Goal: Task Accomplishment & Management: Complete application form

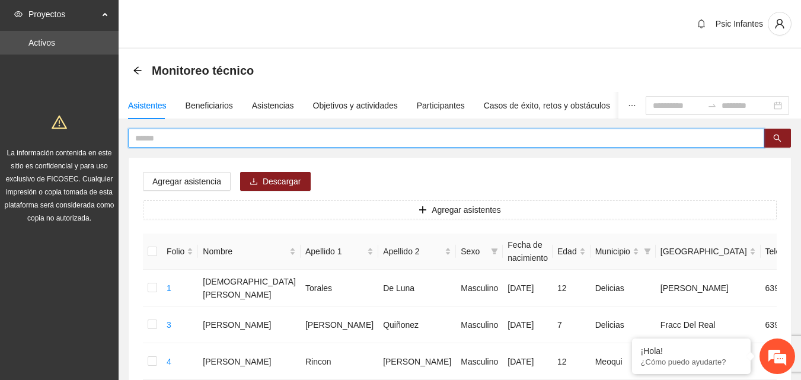
click at [168, 141] on input "text" at bounding box center [441, 138] width 613 height 13
type input "**********"
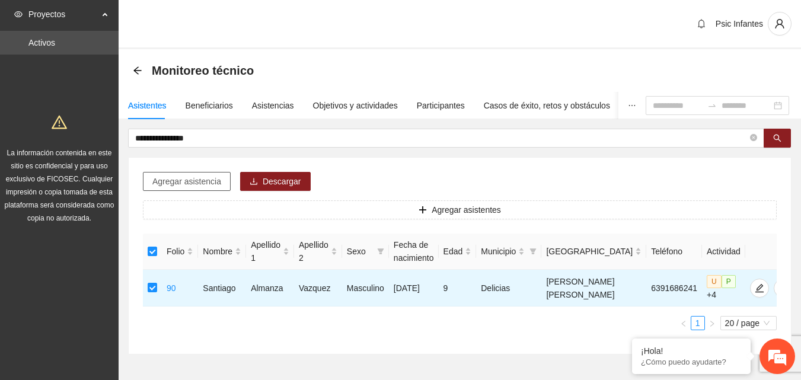
click at [201, 190] on button "Agregar asistencia" at bounding box center [187, 181] width 88 height 19
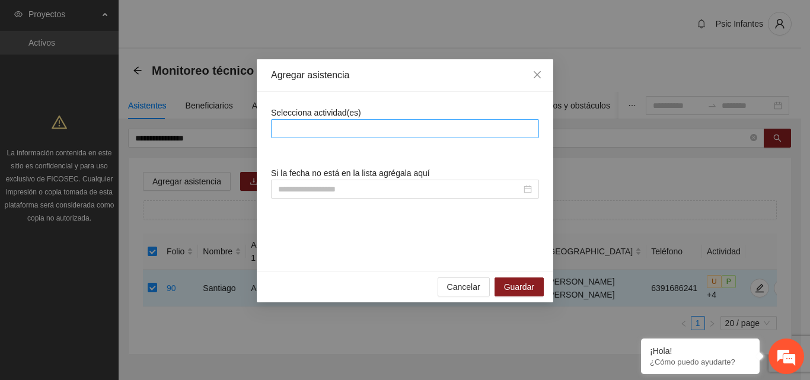
click at [343, 130] on div at bounding box center [405, 129] width 262 height 14
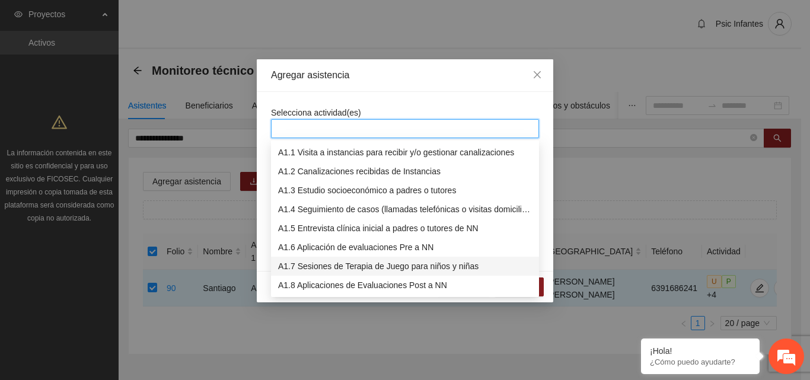
click at [329, 267] on div "A1.7 Sesiones de Terapia de Juego para niños y niñas" at bounding box center [405, 266] width 254 height 13
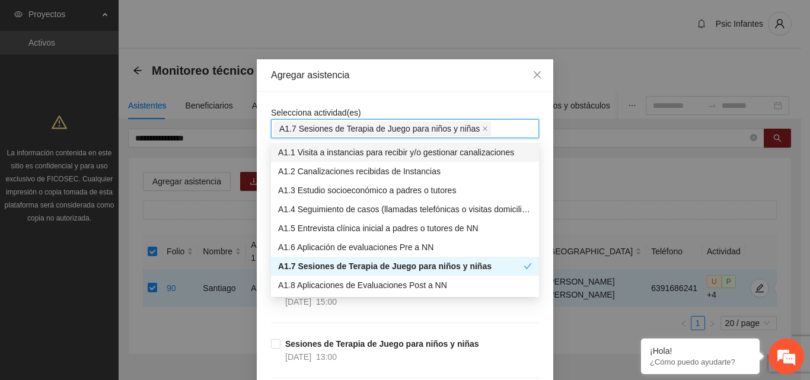
click at [390, 84] on div "Agregar asistencia" at bounding box center [405, 75] width 297 height 33
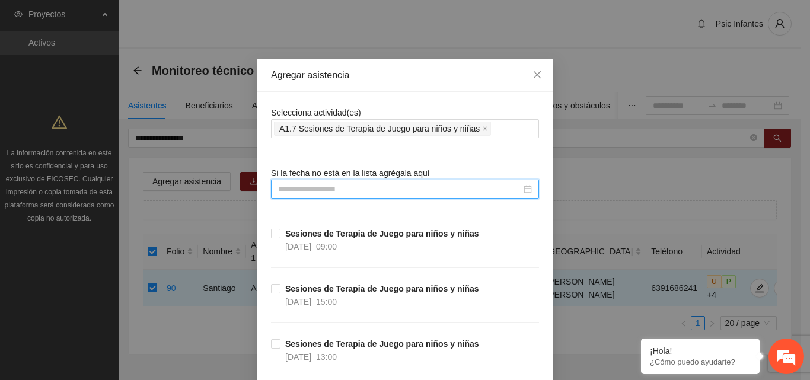
click at [303, 192] on input at bounding box center [399, 189] width 243 height 13
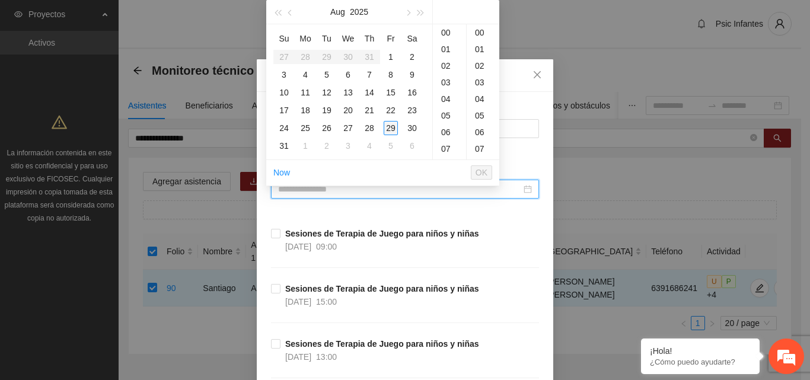
click at [387, 129] on div "29" at bounding box center [391, 128] width 14 height 14
click at [480, 36] on div "00" at bounding box center [483, 32] width 33 height 17
type input "**********"
click at [482, 173] on span "OK" at bounding box center [482, 172] width 12 height 13
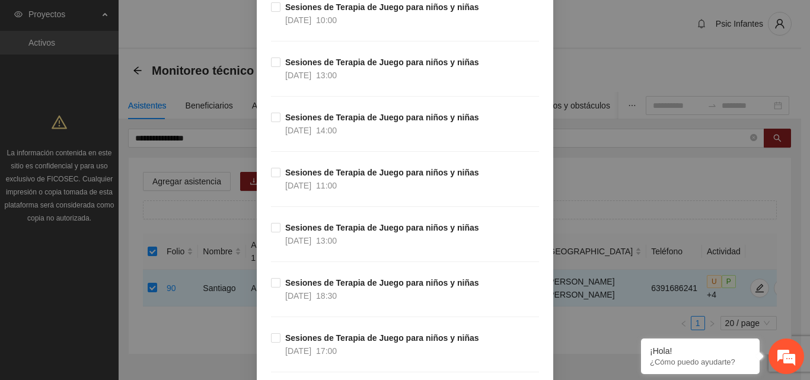
scroll to position [9313, 0]
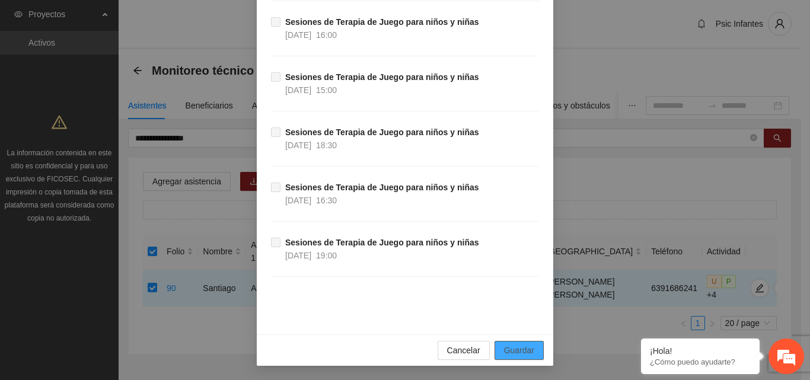
click at [535, 348] on button "Guardar" at bounding box center [519, 350] width 49 height 19
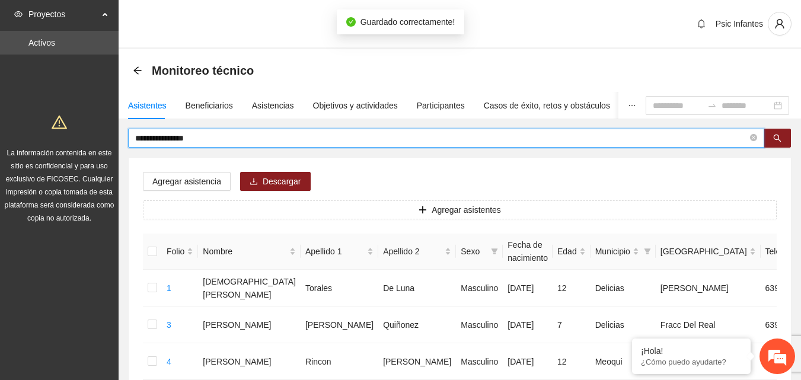
drag, startPoint x: 227, startPoint y: 136, endPoint x: 128, endPoint y: 156, distance: 101.7
type input "**********"
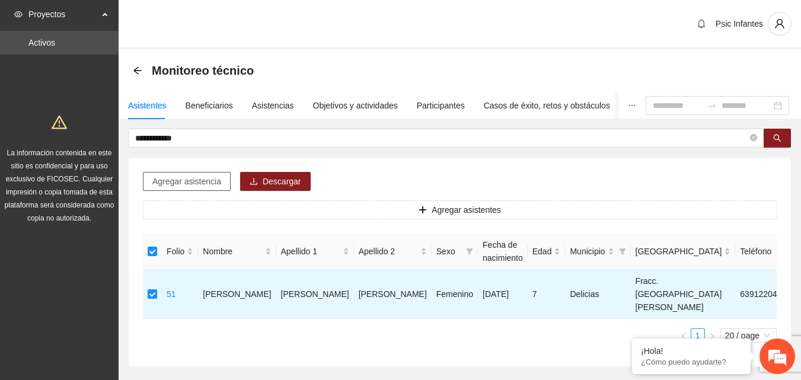
click at [180, 176] on span "Agregar asistencia" at bounding box center [186, 181] width 69 height 13
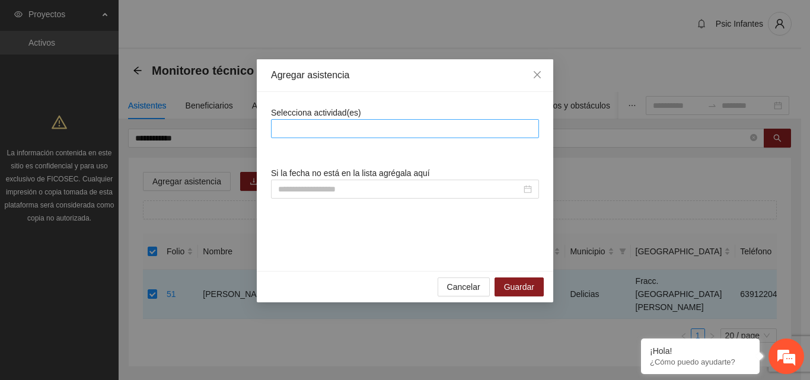
click at [355, 127] on div at bounding box center [405, 129] width 262 height 14
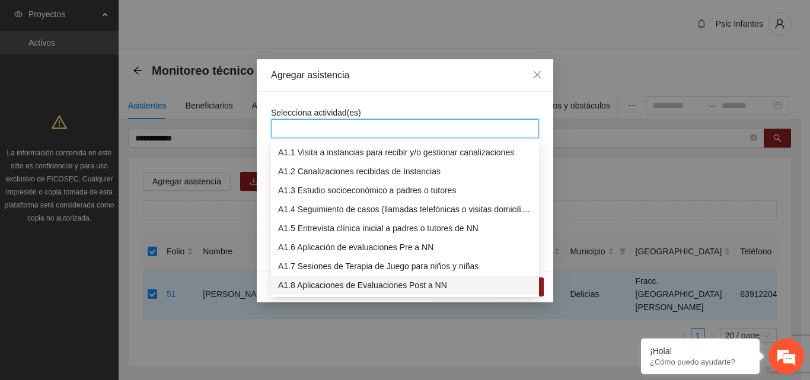
click at [335, 285] on div "A1.8 Aplicaciones de Evaluaciones Post a NN" at bounding box center [405, 285] width 254 height 13
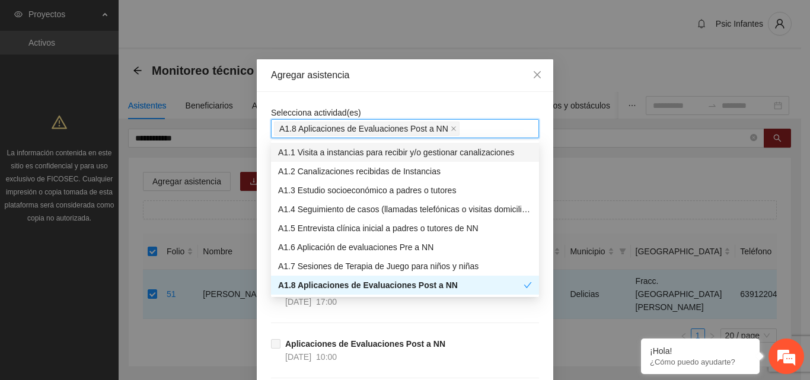
click at [470, 90] on div "Agregar asistencia" at bounding box center [405, 75] width 297 height 33
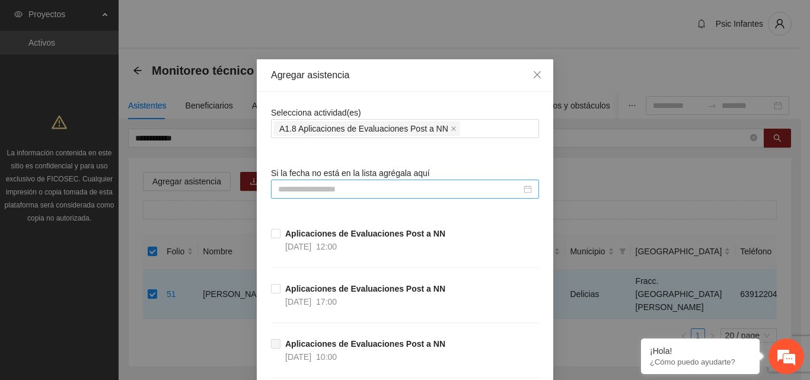
click at [391, 193] on input at bounding box center [399, 189] width 243 height 13
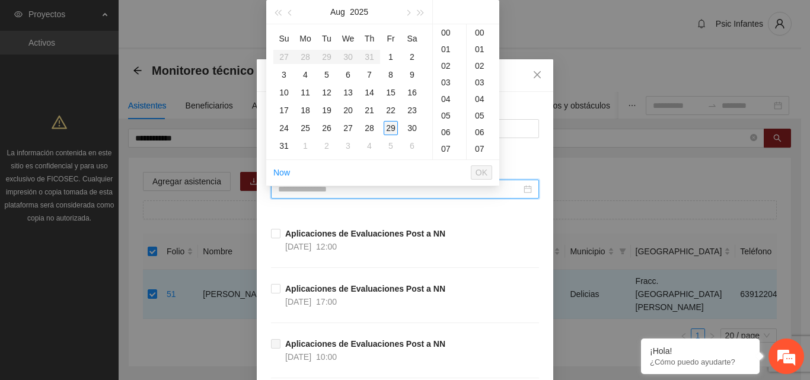
click at [393, 128] on div "29" at bounding box center [391, 128] width 14 height 14
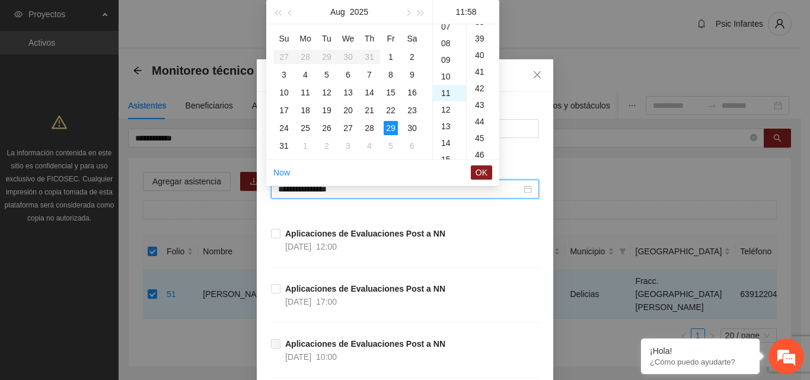
scroll to position [963, 0]
click at [446, 46] on div "12" at bounding box center [449, 49] width 33 height 17
click at [480, 33] on div "00" at bounding box center [483, 32] width 33 height 17
type input "**********"
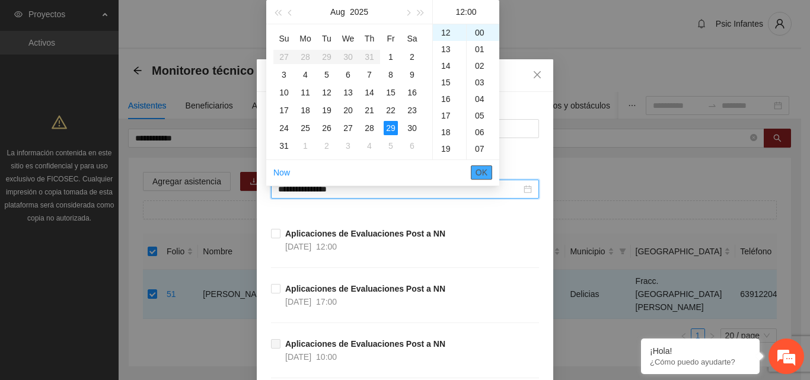
click at [489, 177] on button "OK" at bounding box center [481, 172] width 21 height 14
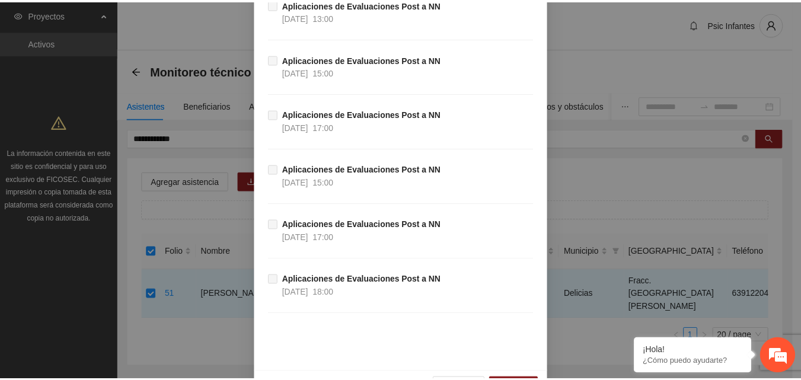
scroll to position [488, 0]
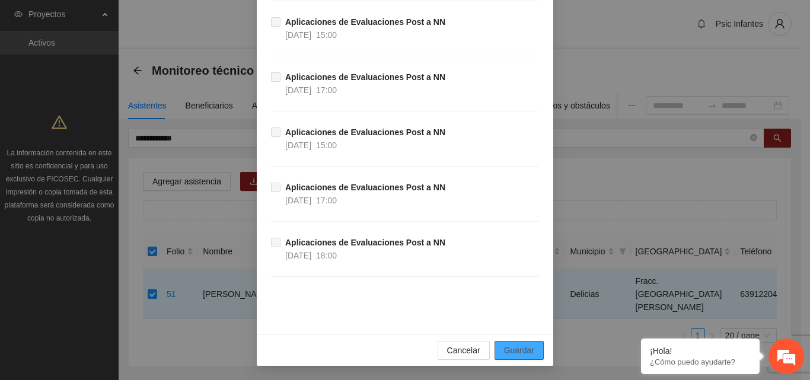
click at [517, 352] on span "Guardar" at bounding box center [519, 350] width 30 height 13
